Goal: Register for event/course

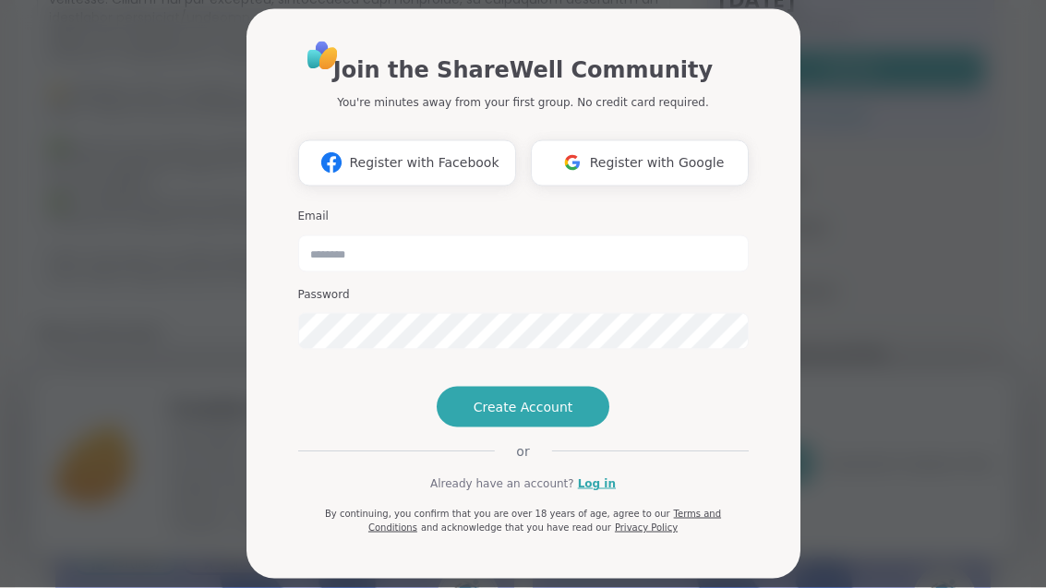
scroll to position [549, 0]
click at [691, 160] on span "Register with Google" at bounding box center [657, 162] width 135 height 19
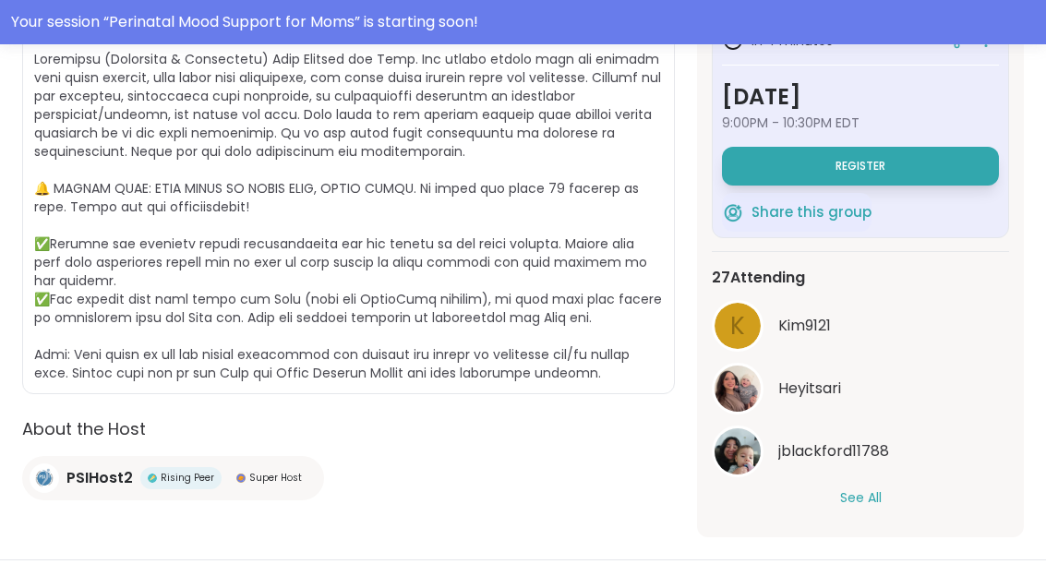
scroll to position [0, 0]
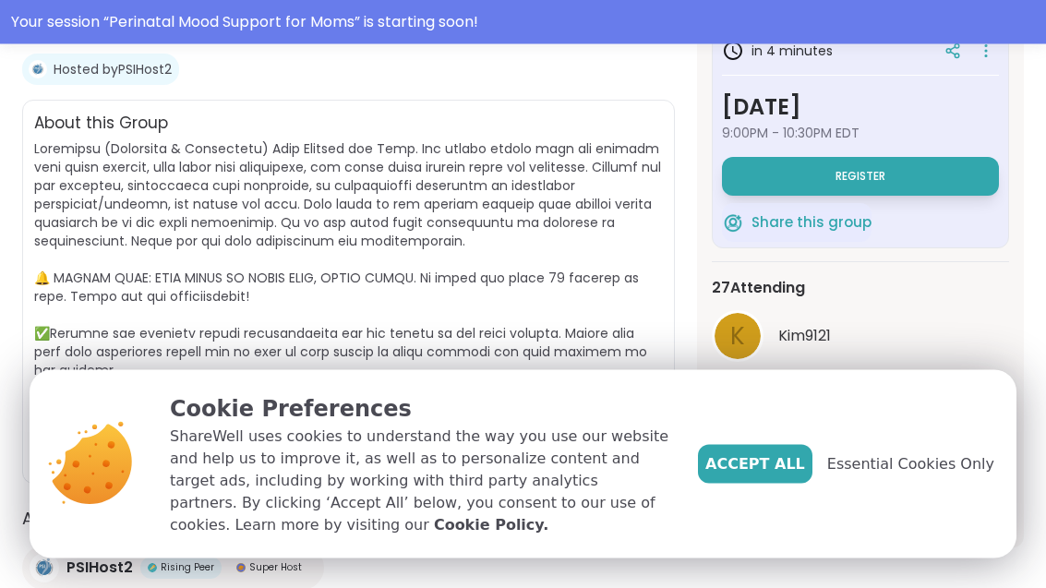
click at [802, 475] on span "Accept All" at bounding box center [755, 464] width 100 height 22
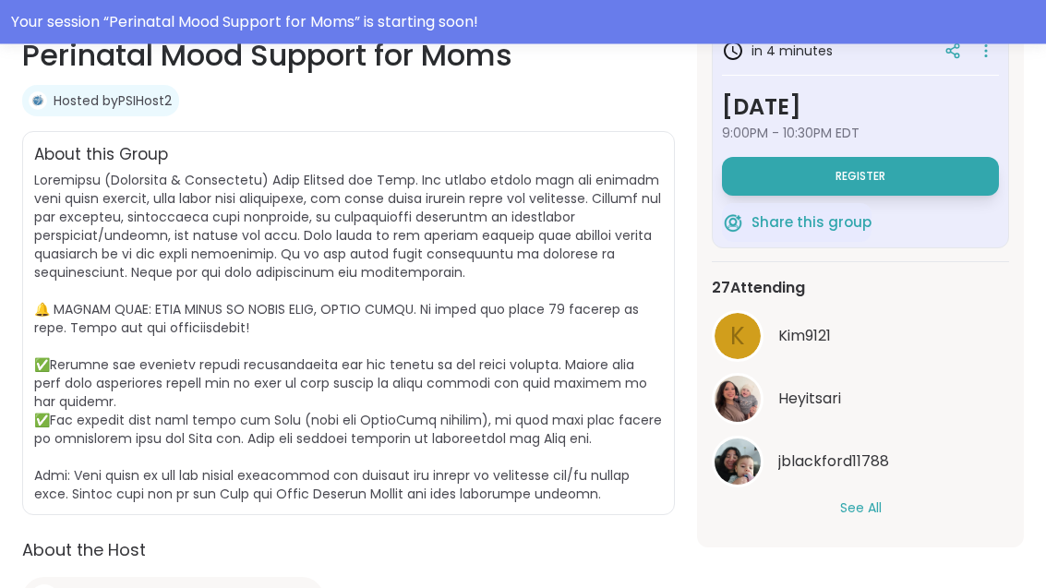
scroll to position [365, 0]
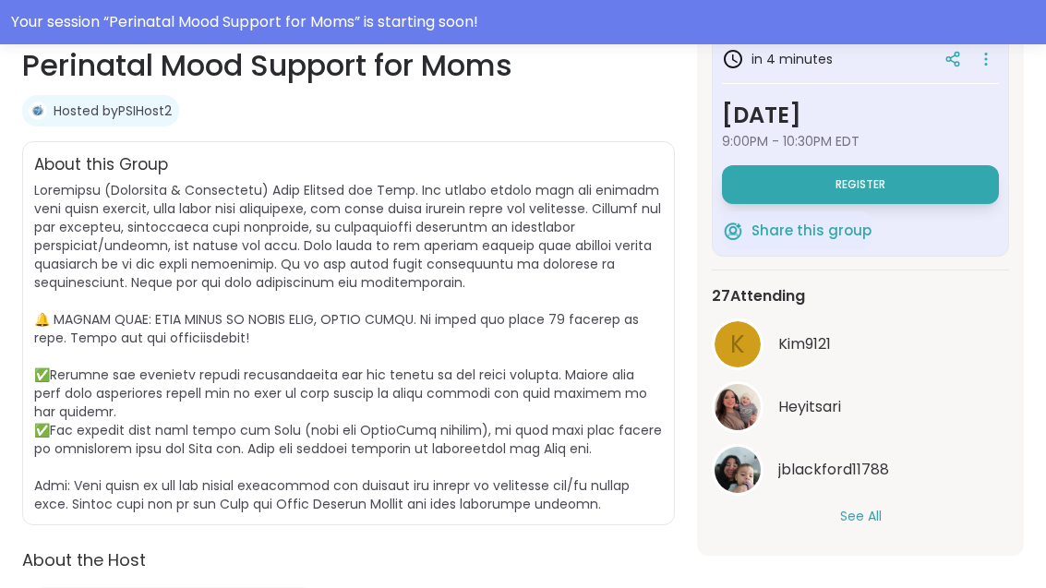
click at [847, 519] on button "See All" at bounding box center [861, 516] width 42 height 19
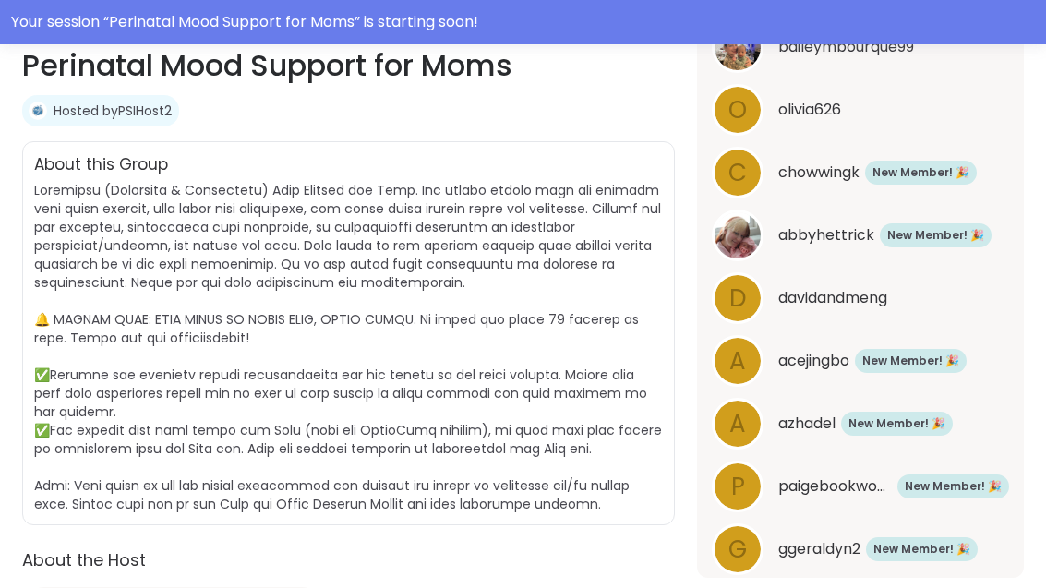
scroll to position [1424, 0]
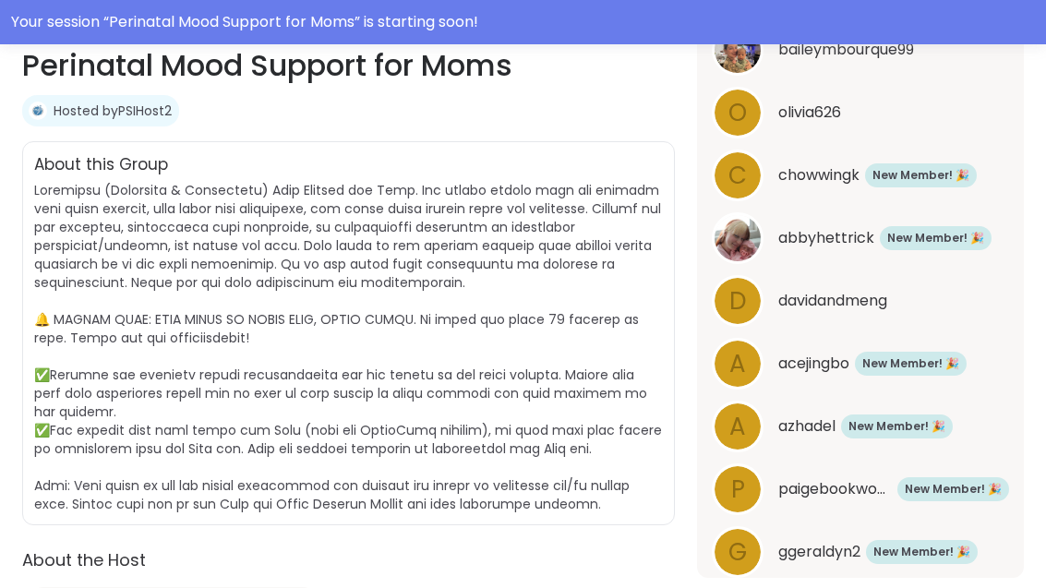
click at [912, 363] on span "New Member! 🎉" at bounding box center [910, 363] width 97 height 17
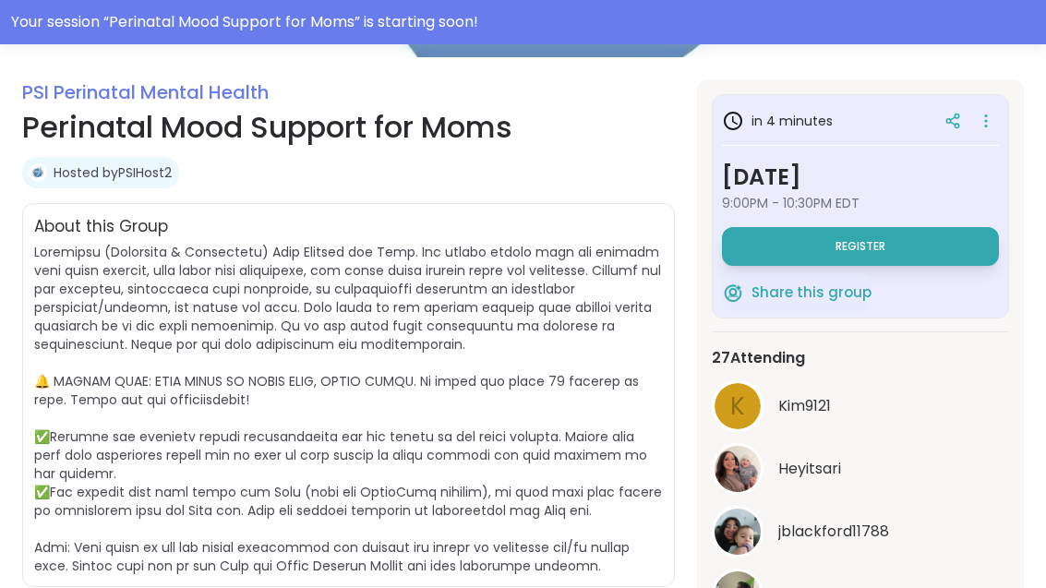
scroll to position [0, 0]
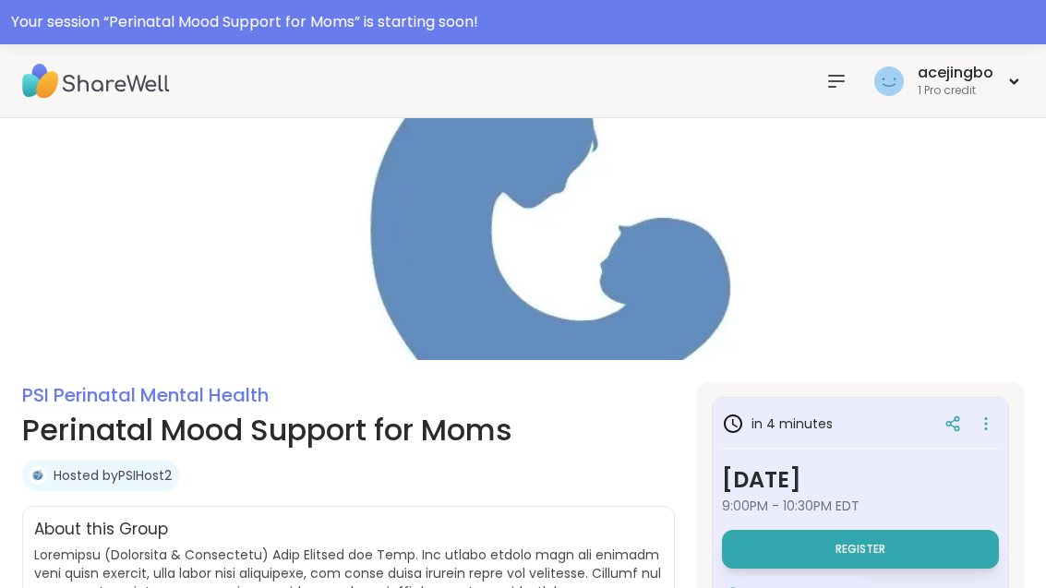
click at [1011, 84] on icon at bounding box center [1014, 81] width 12 height 7
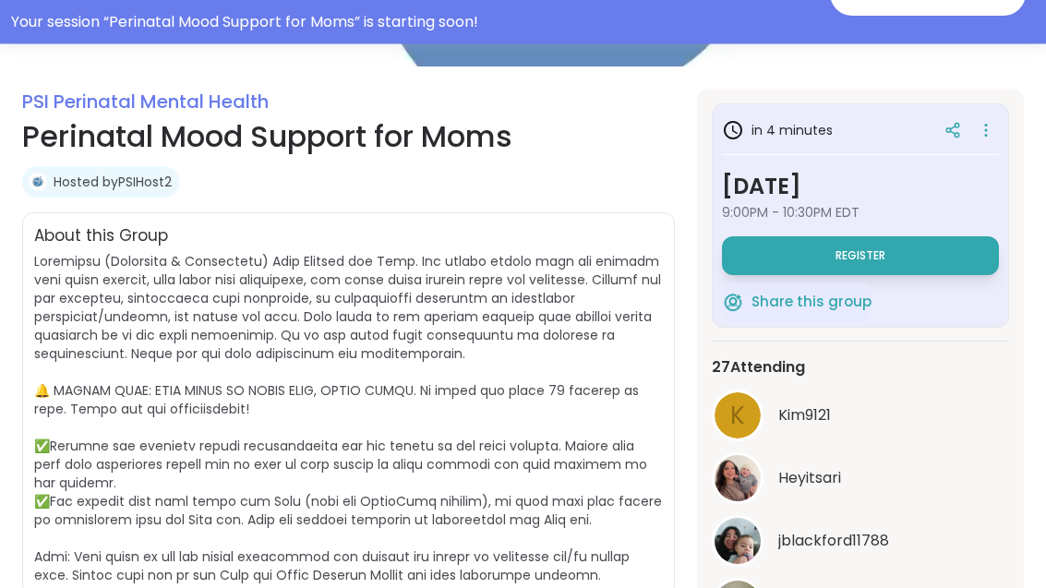
scroll to position [330, 0]
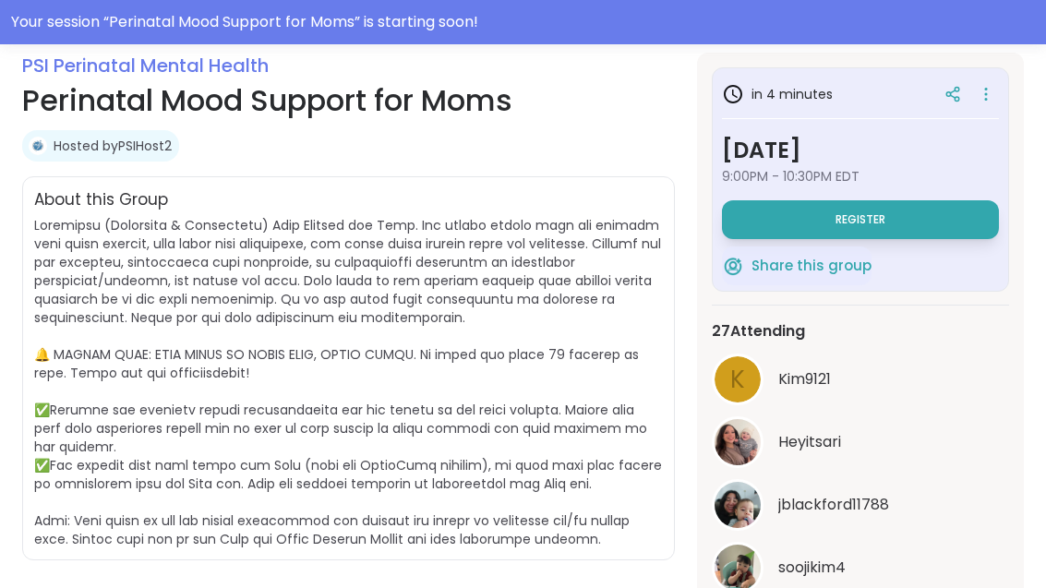
click at [968, 218] on button "Register" at bounding box center [860, 219] width 277 height 39
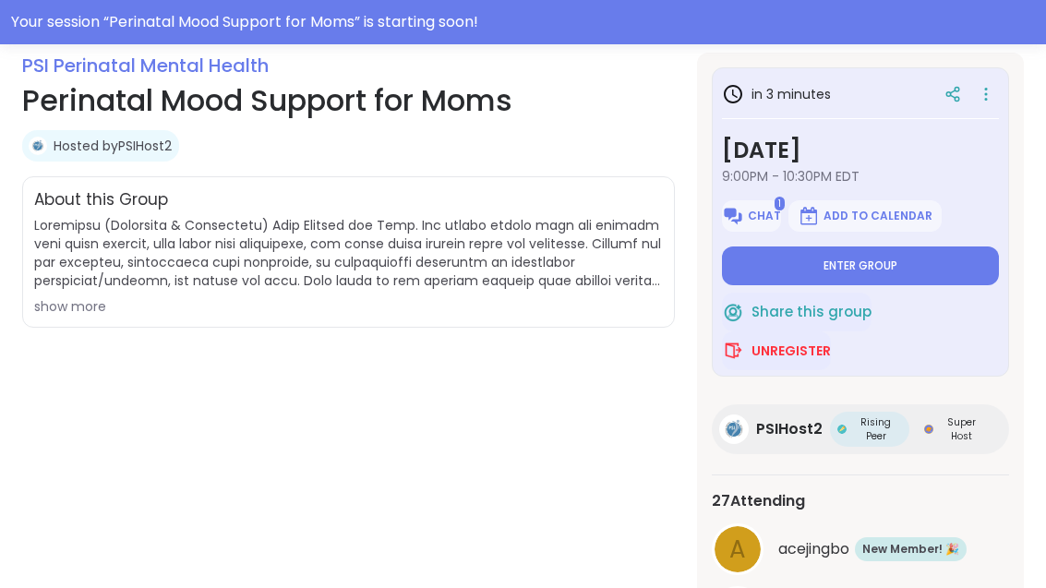
click at [954, 269] on button "Enter group" at bounding box center [860, 265] width 277 height 39
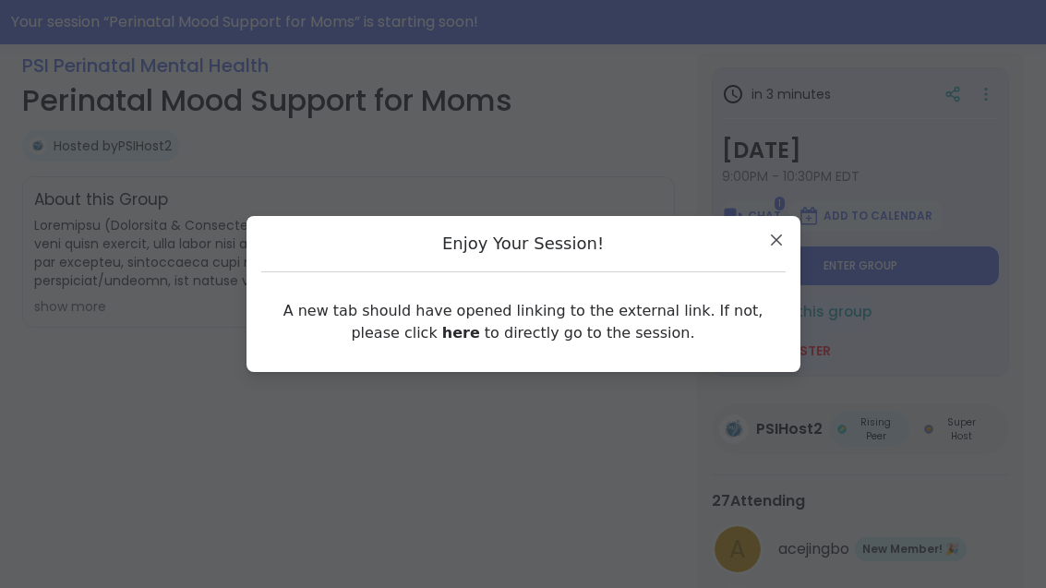
click at [442, 342] on link "here" at bounding box center [461, 333] width 38 height 18
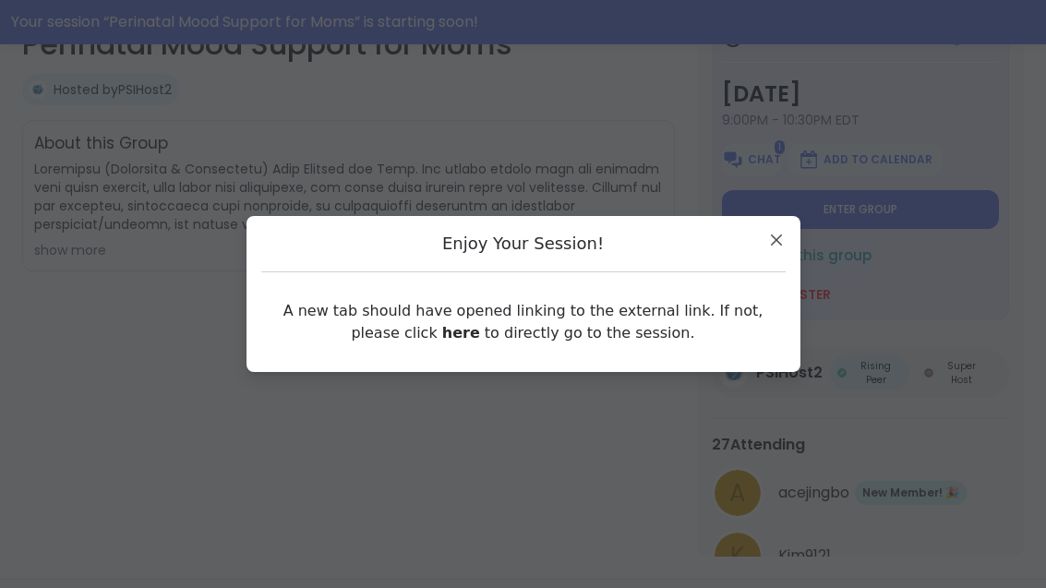
scroll to position [390, 0]
